Goal: Transaction & Acquisition: Purchase product/service

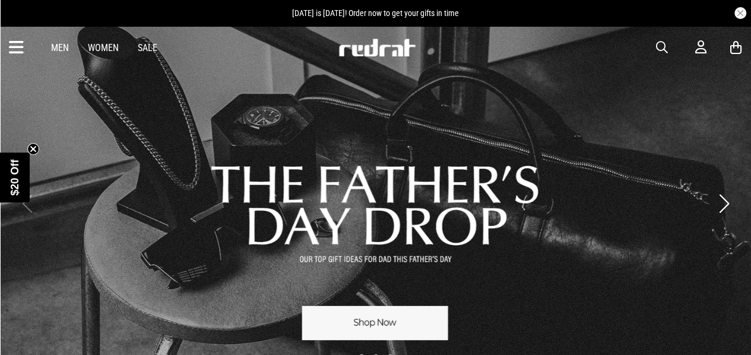
click at [100, 45] on link "Women" at bounding box center [103, 47] width 31 height 11
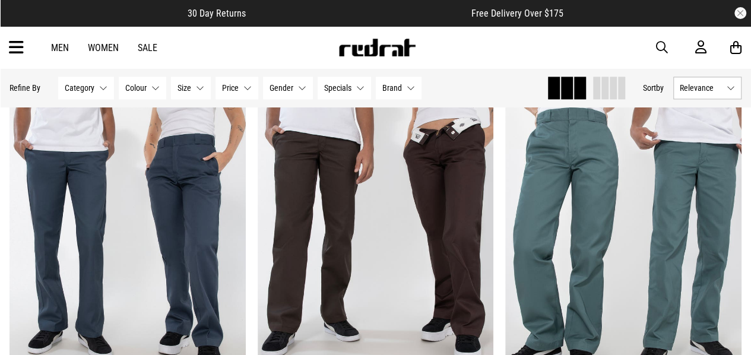
scroll to position [3059, 0]
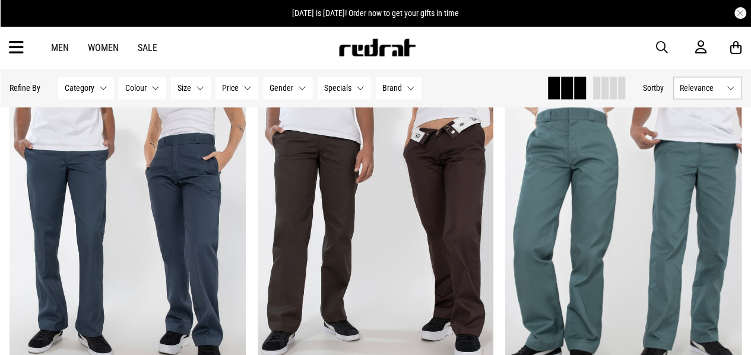
click at [88, 86] on span "Category" at bounding box center [80, 87] width 30 height 9
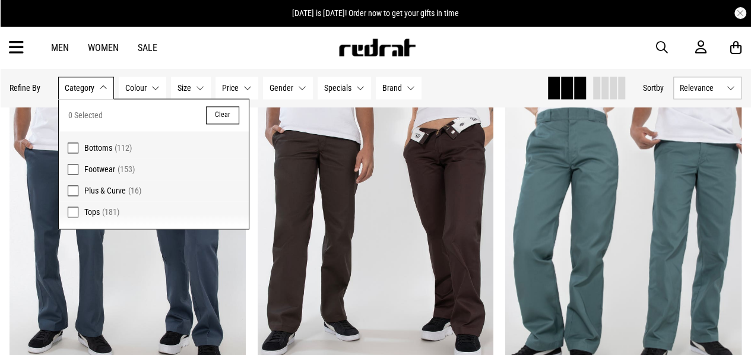
click at [97, 166] on span "Footwear" at bounding box center [99, 168] width 31 height 9
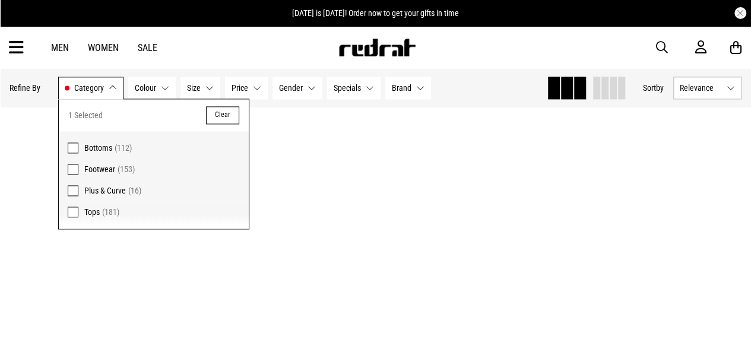
scroll to position [3073, 0]
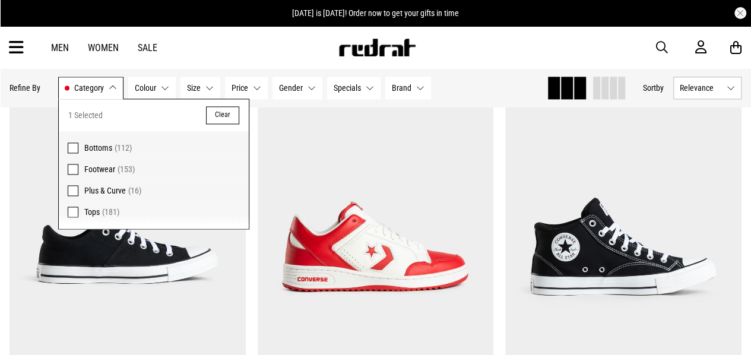
click at [272, 51] on div "Men Women Sale Sign in New Back Footwear Back Mens Back Womens Back Youth & Kid…" at bounding box center [375, 47] width 751 height 43
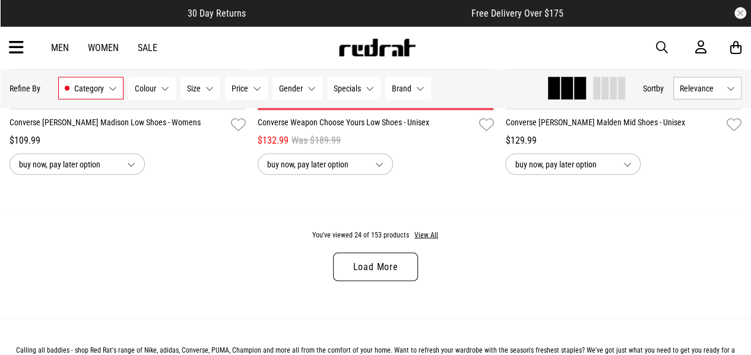
scroll to position [3376, 0]
click at [421, 233] on button "View All" at bounding box center [426, 234] width 25 height 11
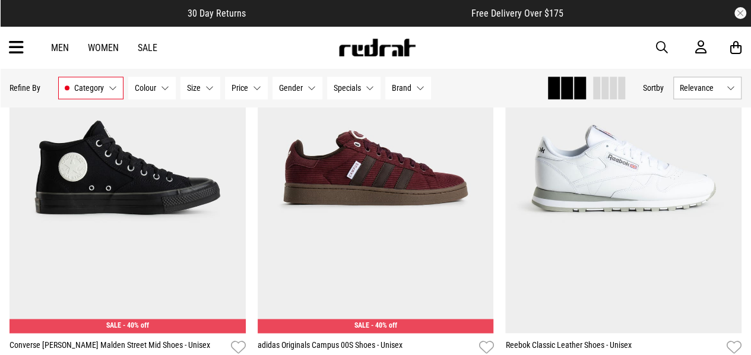
scroll to position [5247, 0]
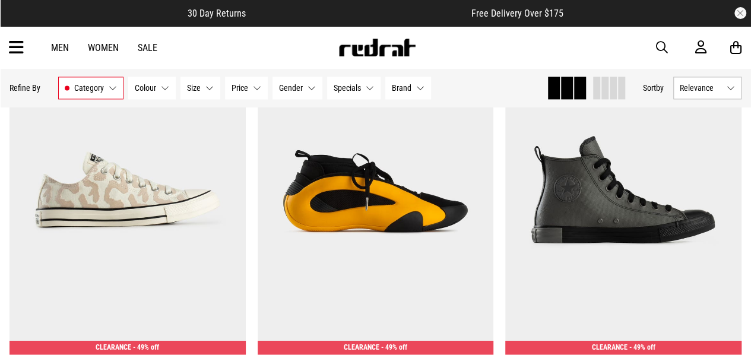
scroll to position [9831, 0]
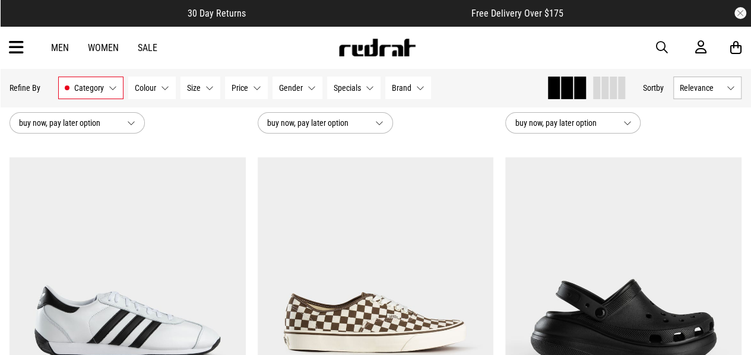
scroll to position [13469, 0]
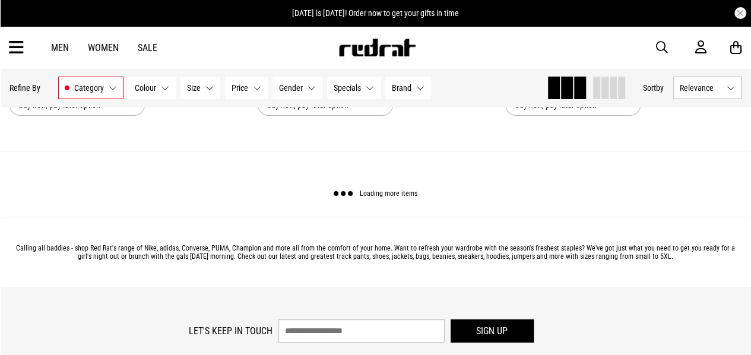
scroll to position [20186, 0]
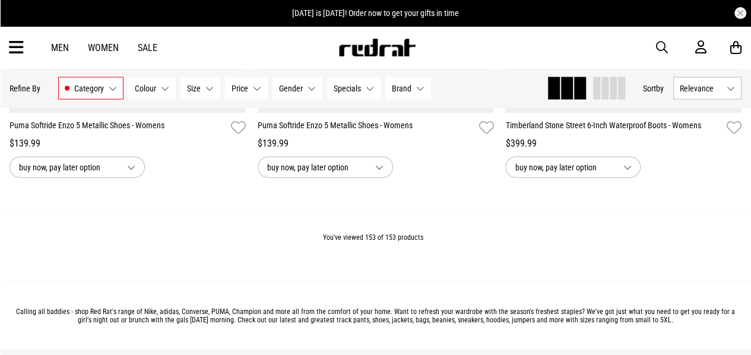
scroll to position [21380, 0]
click at [106, 90] on button "Category Footwear" at bounding box center [90, 88] width 65 height 23
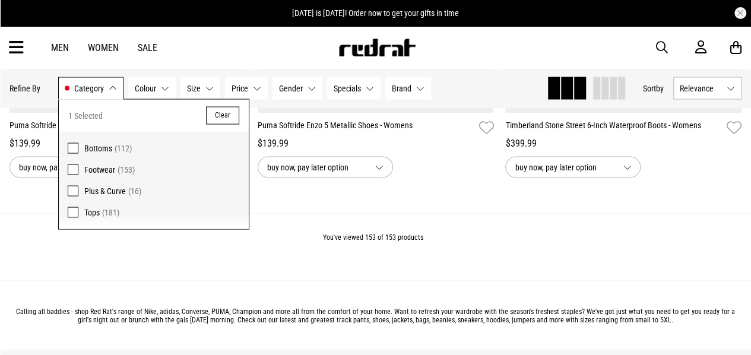
click at [103, 147] on span "Bottoms" at bounding box center [98, 147] width 28 height 9
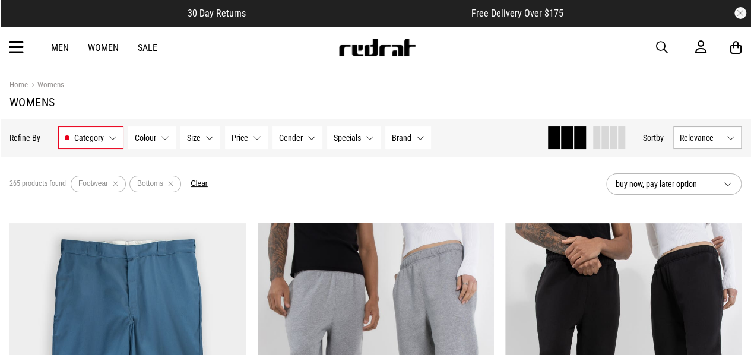
click at [85, 128] on button "Category Footwear, Bottoms" at bounding box center [90, 137] width 65 height 23
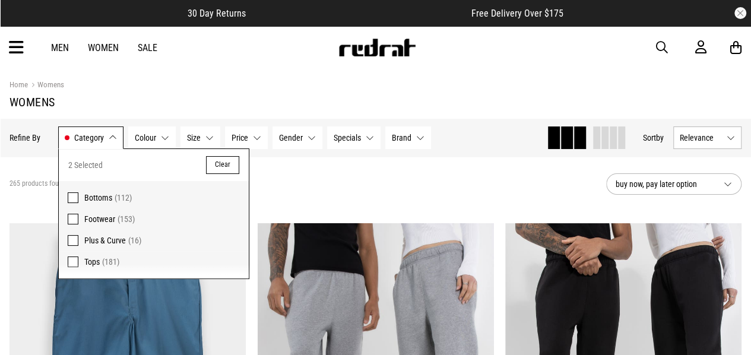
click at [294, 186] on div "265 products found Active Filters Footwear Bottoms Clear" at bounding box center [302, 184] width 587 height 36
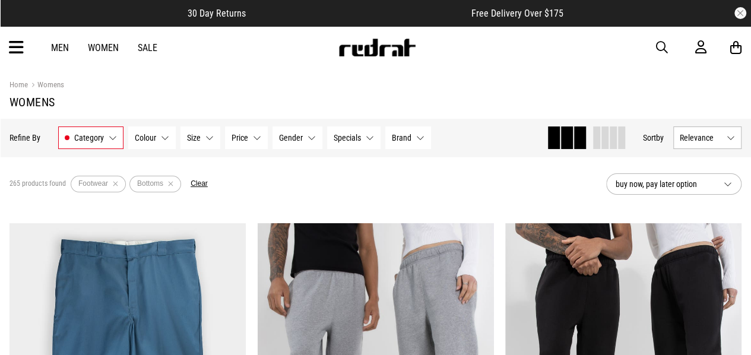
click at [113, 181] on button "Remove filter" at bounding box center [115, 184] width 15 height 17
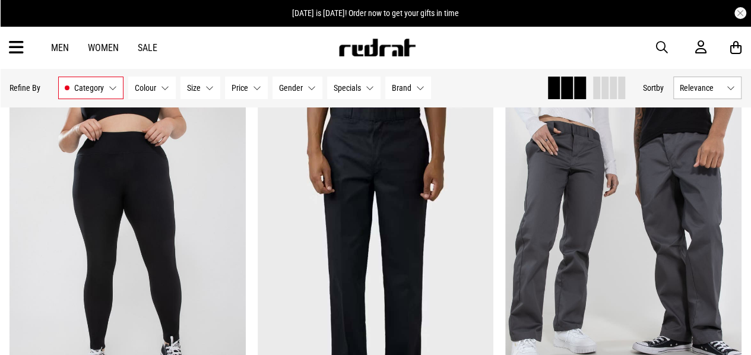
scroll to position [2228, 0]
